Goal: Task Accomplishment & Management: Use online tool/utility

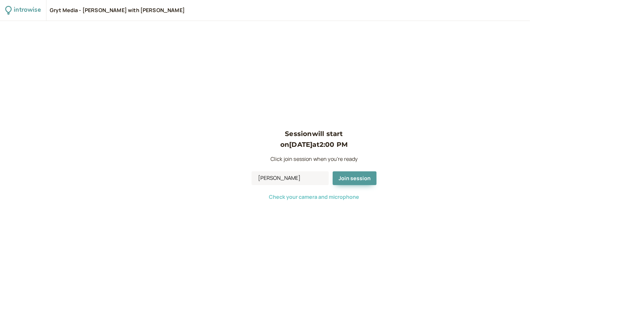
click at [334, 199] on span "Check your camera and microphone" at bounding box center [314, 196] width 90 height 7
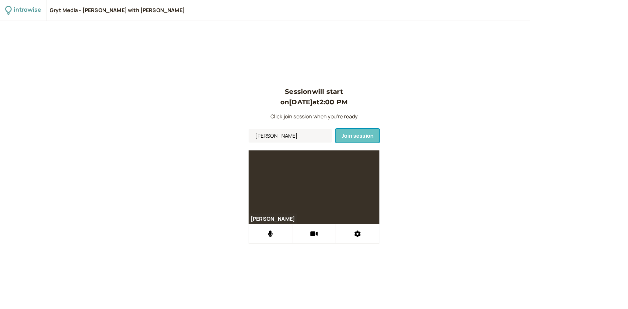
click at [357, 136] on span "Join session" at bounding box center [357, 135] width 32 height 7
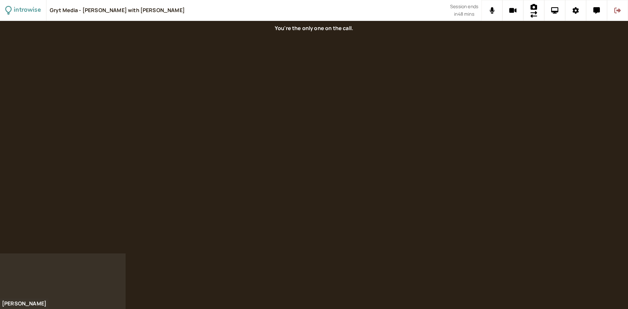
click at [619, 14] on button at bounding box center [617, 10] width 21 height 21
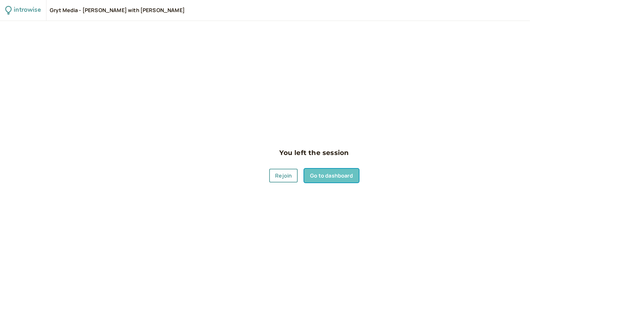
click at [333, 178] on link "Go to dashboard" at bounding box center [331, 176] width 54 height 14
